Goal: Task Accomplishment & Management: Complete application form

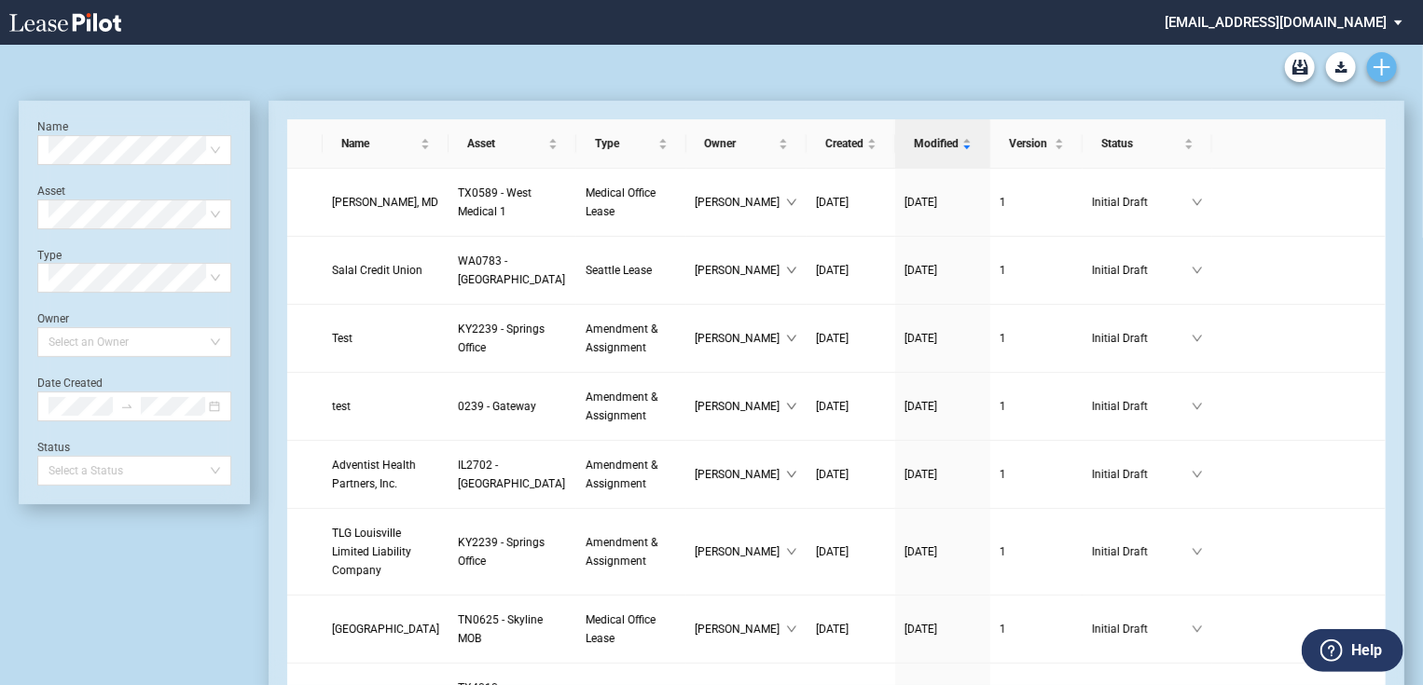
click at [1393, 58] on link "Create new document" at bounding box center [1382, 67] width 30 height 30
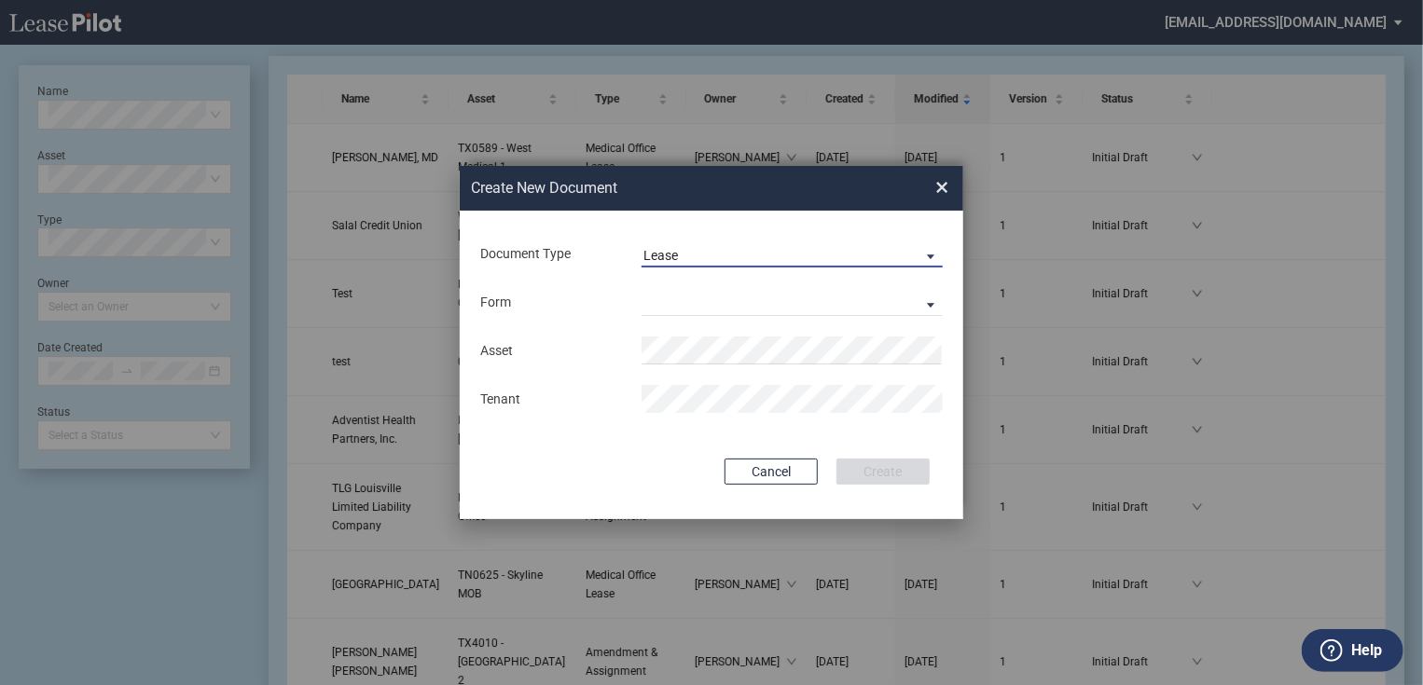
click at [767, 261] on span "Lease" at bounding box center [777, 256] width 268 height 19
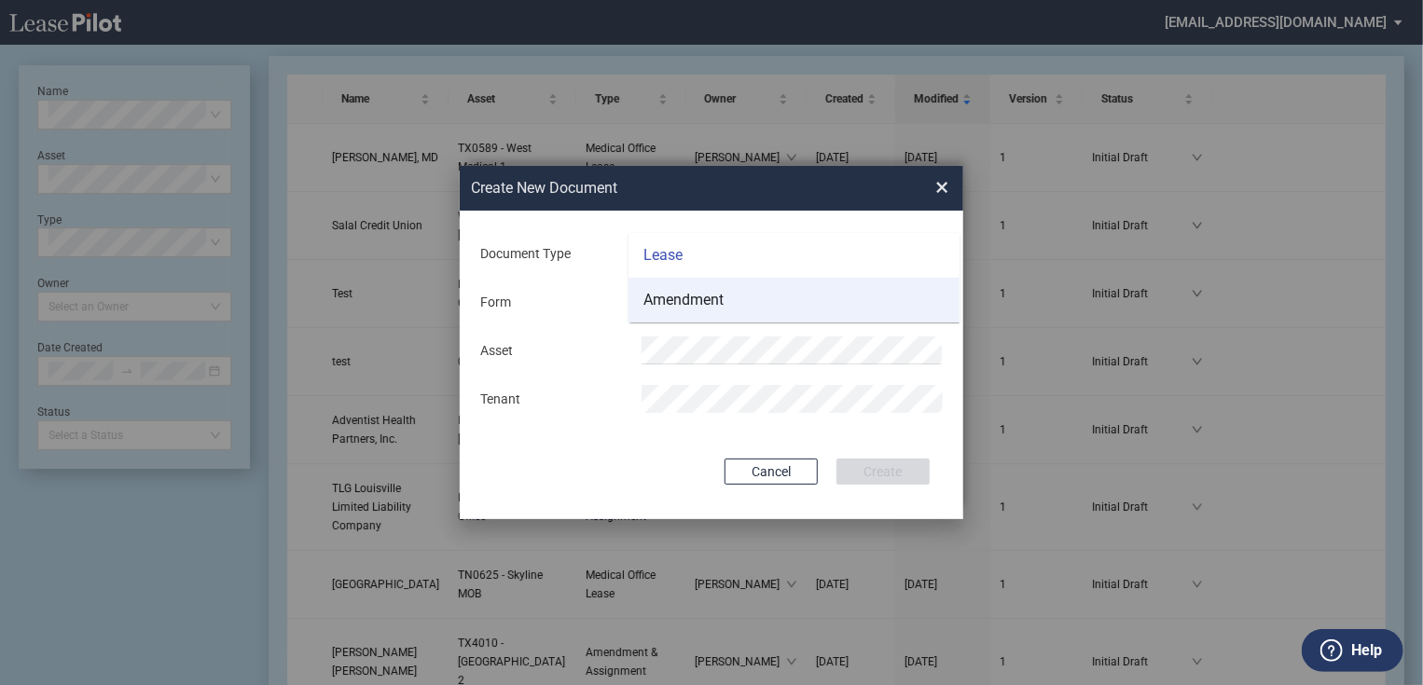
click at [743, 304] on md-option "Amendment" at bounding box center [794, 300] width 331 height 45
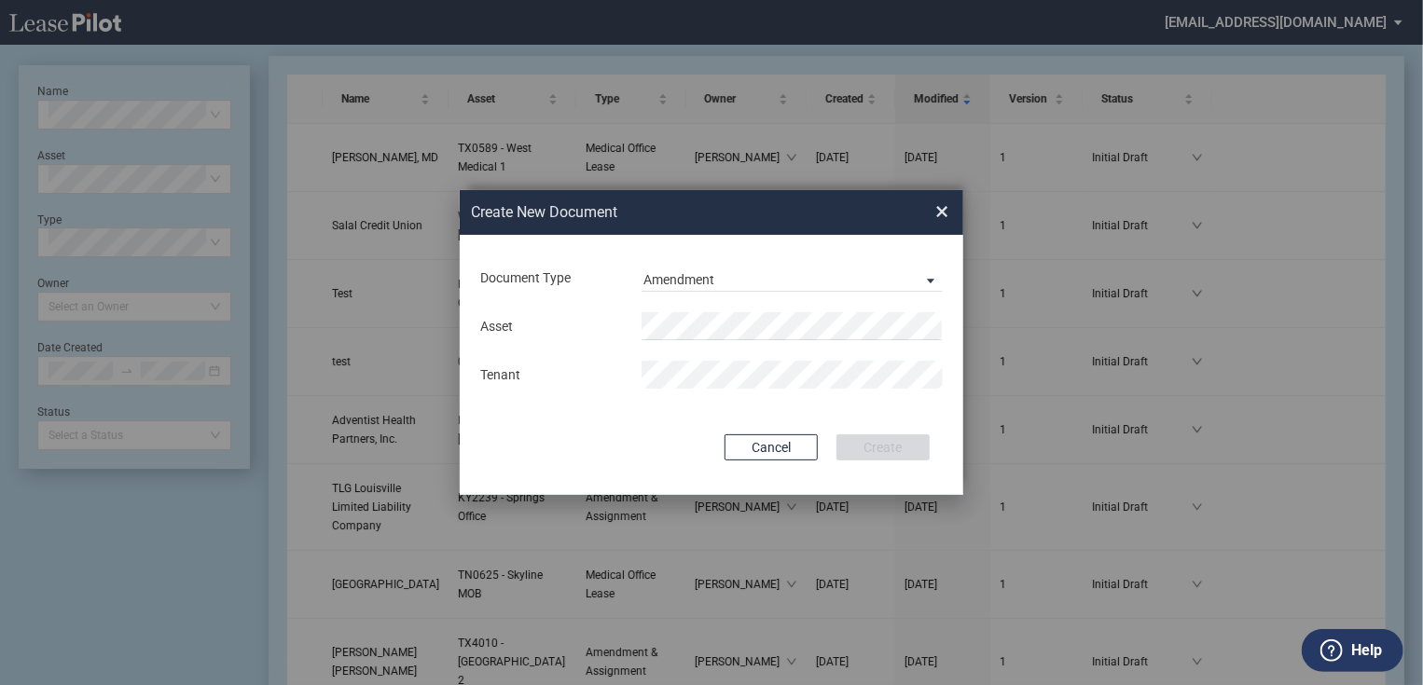
click at [702, 343] on div "Asset Tenant" at bounding box center [711, 350] width 466 height 97
click at [734, 372] on li "GA0010 - [GEOGRAPHIC_DATA]" at bounding box center [793, 362] width 301 height 45
click at [905, 444] on button "Create" at bounding box center [882, 448] width 93 height 26
